Goal: Information Seeking & Learning: Get advice/opinions

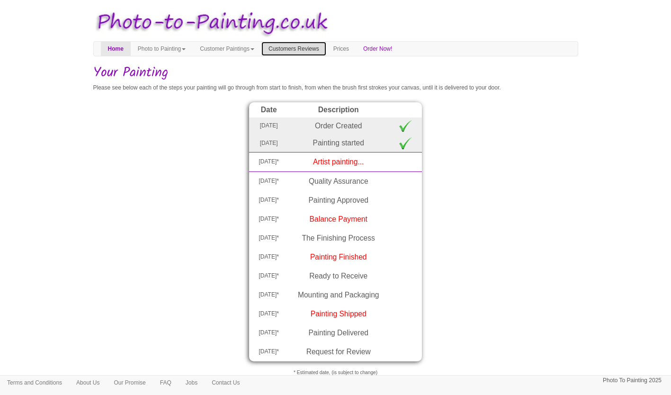
click at [326, 48] on link "Customers Reviews" at bounding box center [293, 49] width 65 height 14
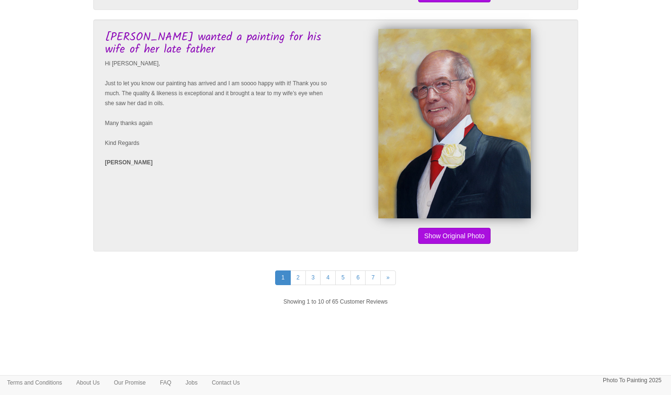
scroll to position [2241, 0]
click at [299, 283] on link "2" at bounding box center [298, 277] width 16 height 15
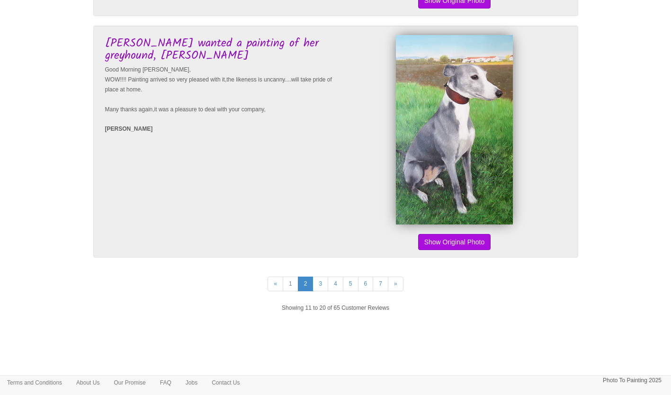
scroll to position [2239, 0]
